Goal: Check status: Check status

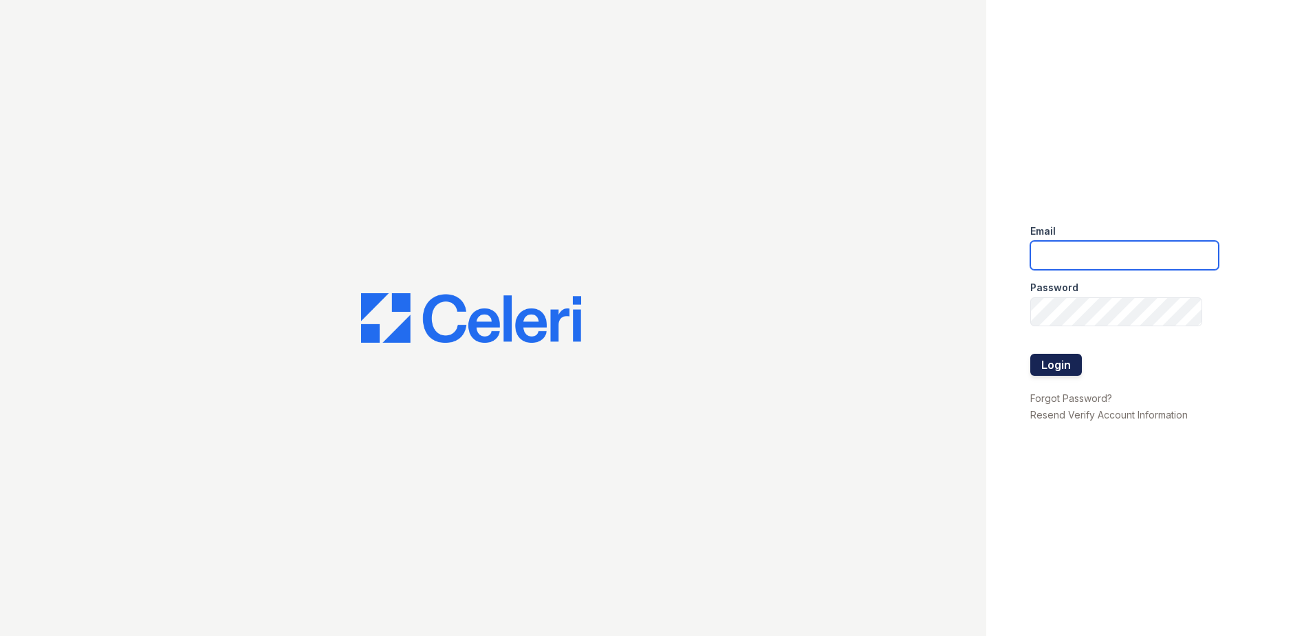
type input "[EMAIL_ADDRESS][DOMAIN_NAME]"
click at [1049, 371] on button "Login" at bounding box center [1056, 365] width 52 height 22
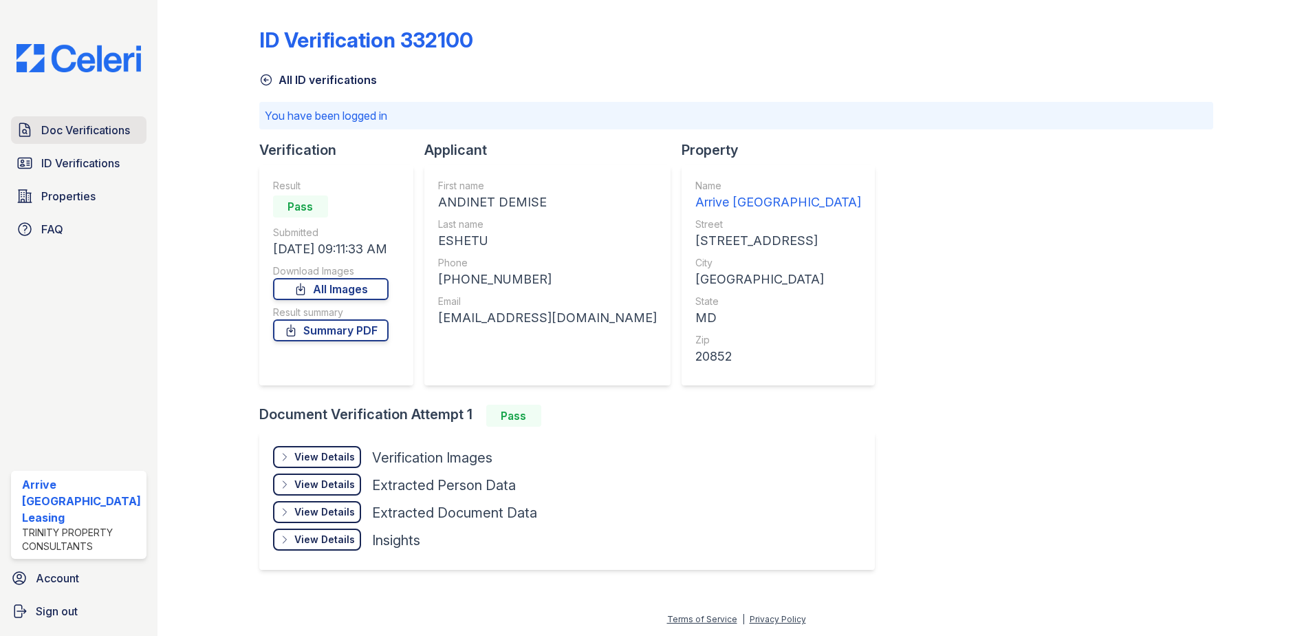
click at [93, 128] on span "Doc Verifications" at bounding box center [85, 130] width 89 height 17
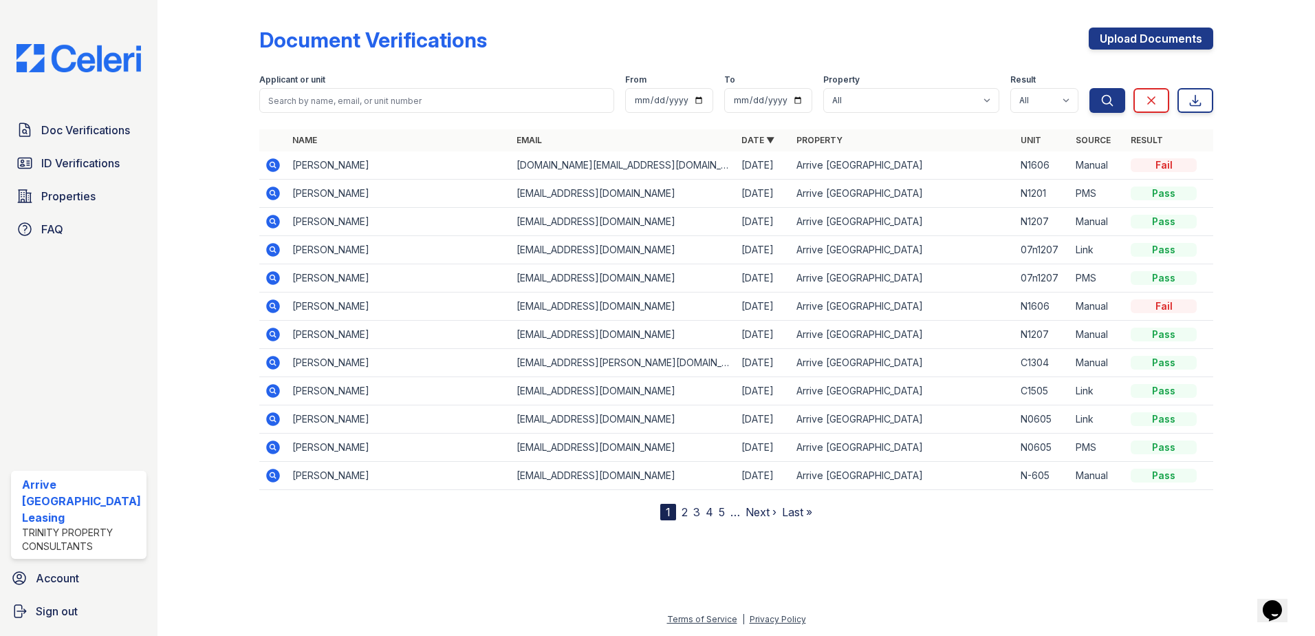
click at [363, 163] on td "[PERSON_NAME]" at bounding box center [399, 165] width 225 height 28
click at [273, 160] on icon at bounding box center [273, 165] width 14 height 14
